Goal: Check status: Check status

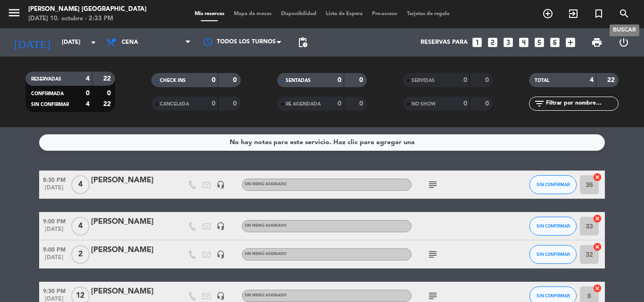
drag, startPoint x: 623, startPoint y: 11, endPoint x: 626, endPoint y: 2, distance: 9.1
click at [626, 2] on div "menu [PERSON_NAME] [GEOGRAPHIC_DATA][DATE] 10. octubre - 2:33 PM Mis reservas M…" at bounding box center [322, 14] width 644 height 28
click at [625, 11] on icon "search" at bounding box center [624, 13] width 11 height 11
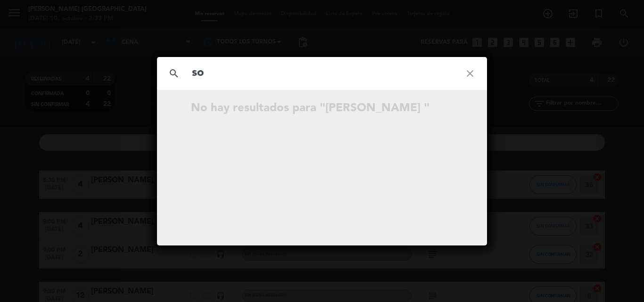
type input "s"
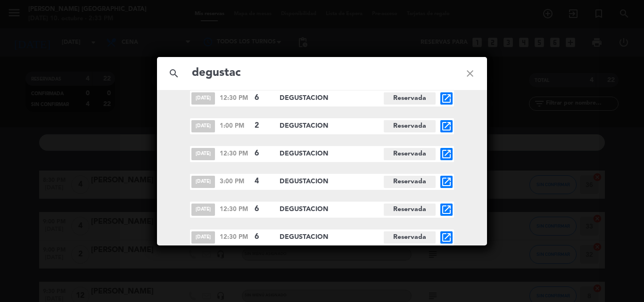
scroll to position [1597, 0]
type input "degustac"
click at [444, 125] on icon "open_in_new" at bounding box center [446, 126] width 11 height 11
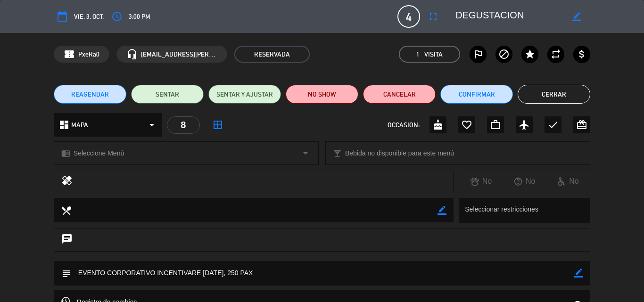
click at [578, 275] on icon "border_color" at bounding box center [578, 273] width 9 height 9
click at [549, 97] on button "Cerrar" at bounding box center [554, 94] width 73 height 19
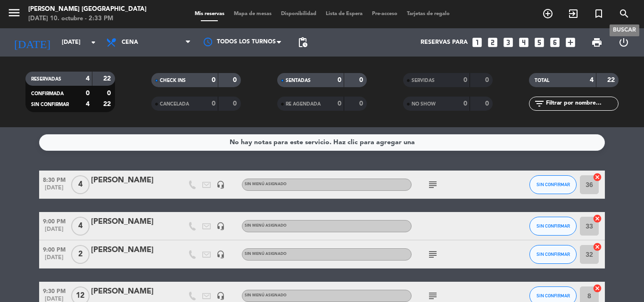
click at [627, 10] on icon "search" at bounding box center [624, 13] width 11 height 11
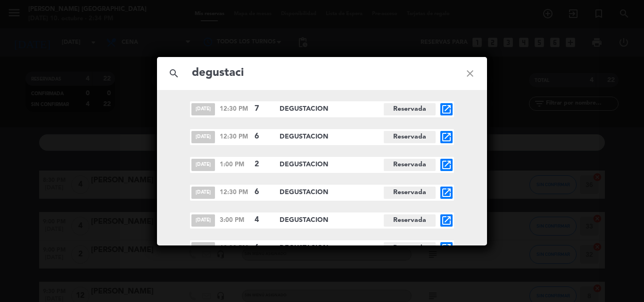
scroll to position [1550, 0]
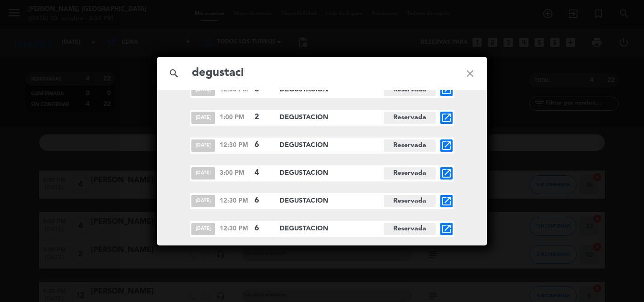
type input "degustaci"
click at [447, 115] on icon "open_in_new" at bounding box center [446, 117] width 11 height 11
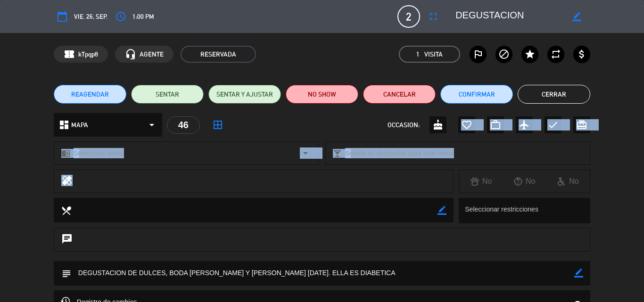
drag, startPoint x: 447, startPoint y: 115, endPoint x: 282, endPoint y: 179, distance: 176.4
click at [282, 179] on div "calendar_today vie. 26, sep. access_time 1:00 PM 2 DEGUSTACION fullscreen borde…" at bounding box center [322, 151] width 644 height 302
click at [282, 179] on div at bounding box center [263, 181] width 366 height 13
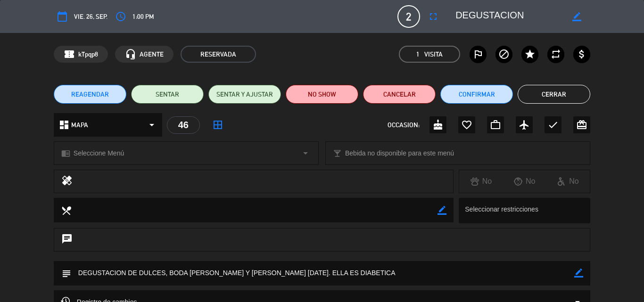
click at [556, 91] on button "Cerrar" at bounding box center [554, 94] width 73 height 19
